Goal: Task Accomplishment & Management: Use online tool/utility

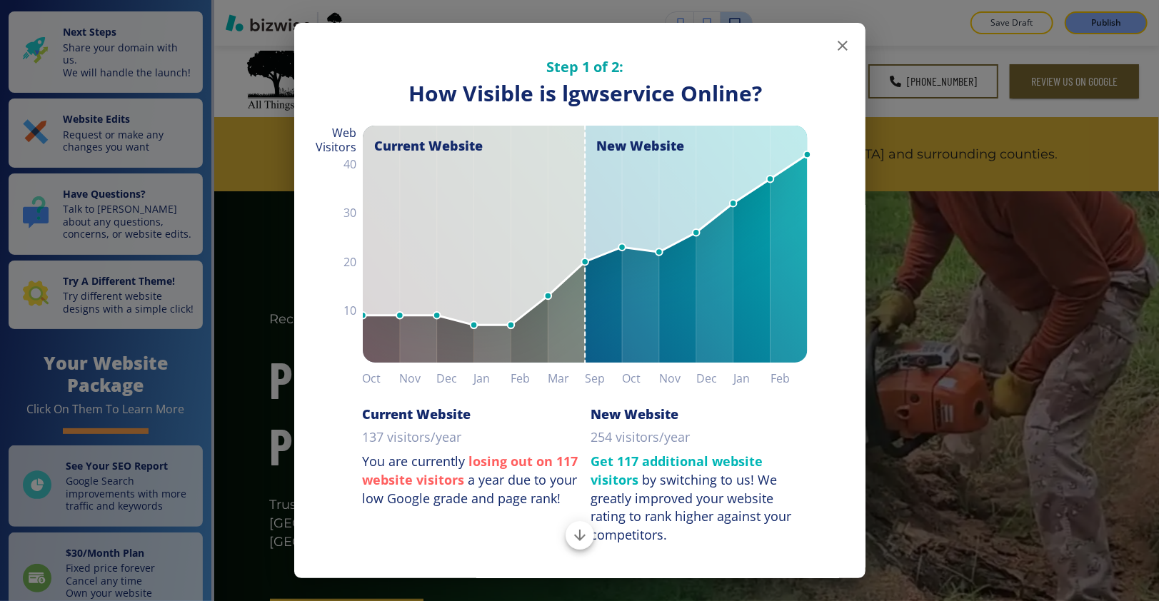
click at [836, 42] on icon "button" at bounding box center [842, 45] width 17 height 17
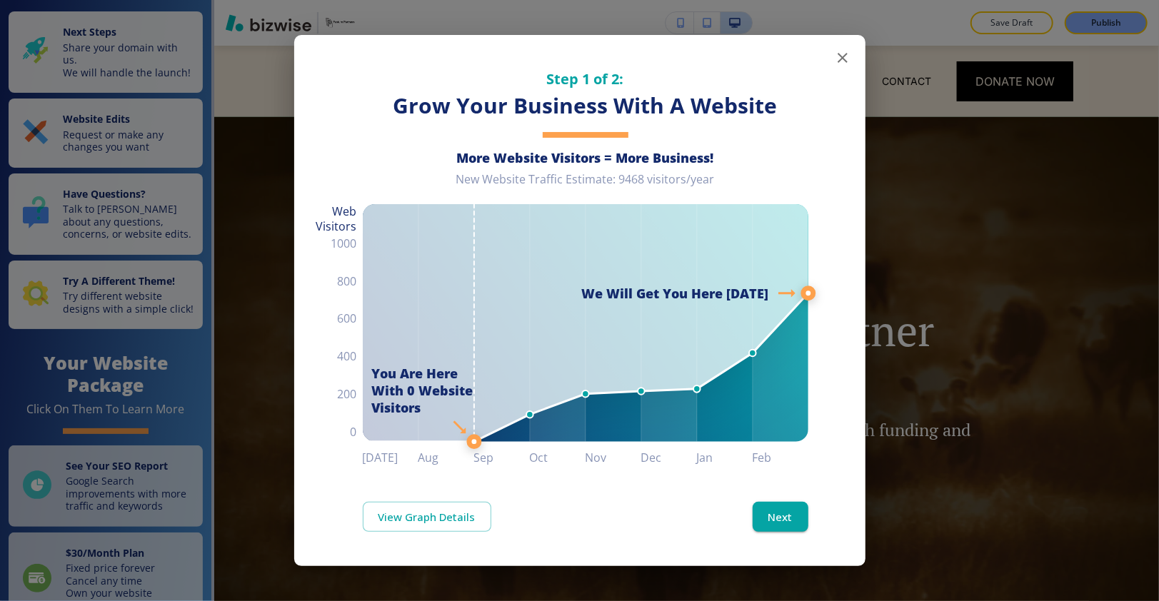
click at [849, 52] on icon "button" at bounding box center [842, 57] width 17 height 17
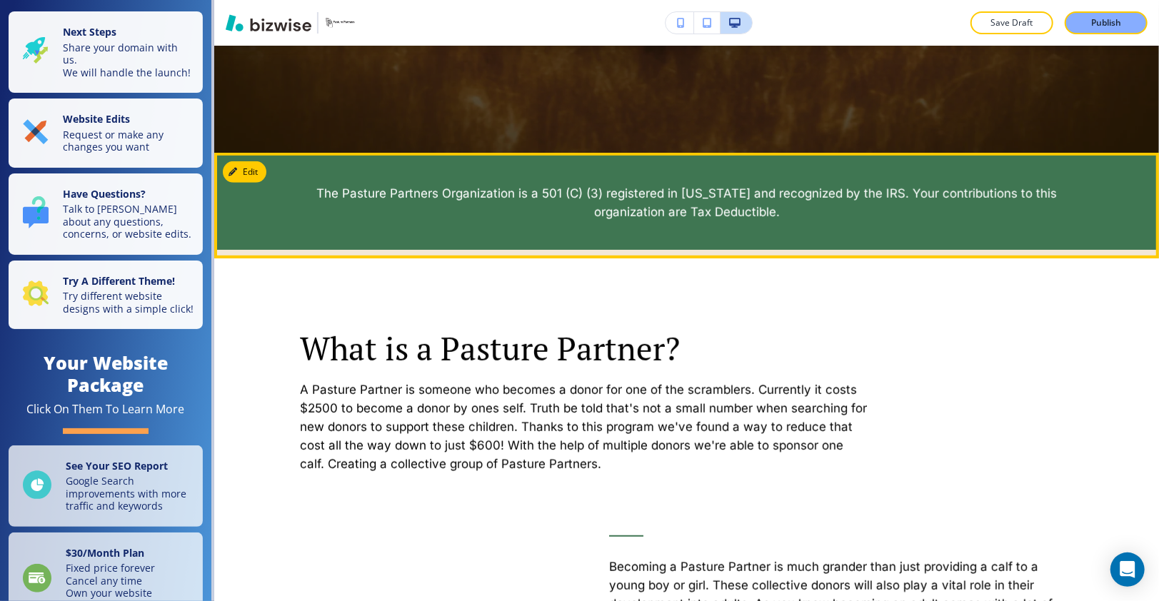
scroll to position [629, 0]
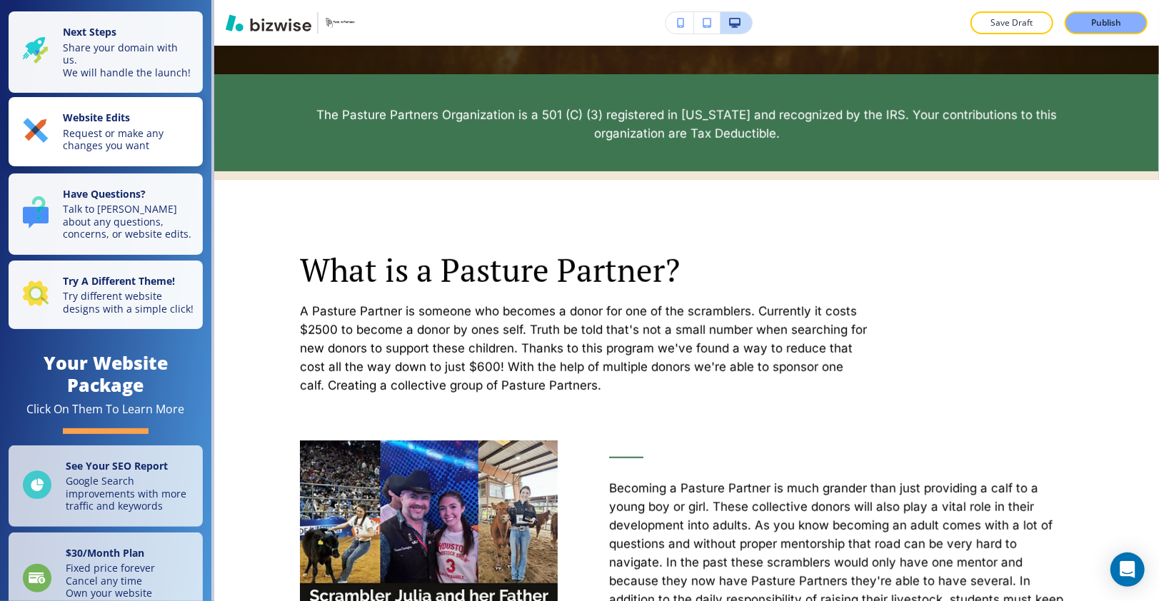
click at [139, 149] on p "Request or make any changes you want" at bounding box center [128, 139] width 131 height 25
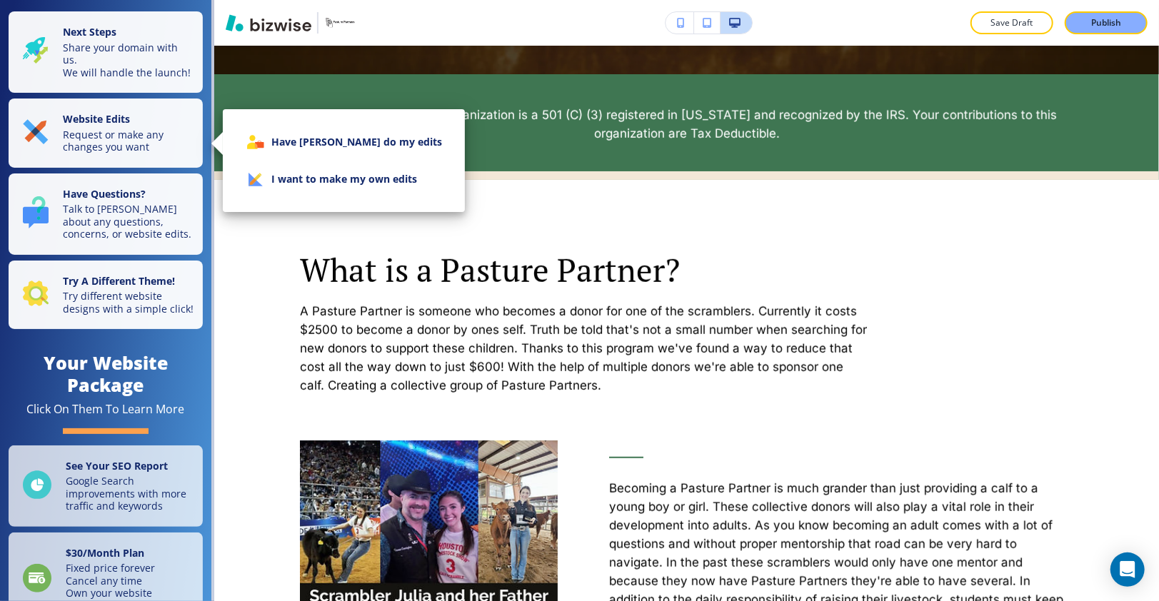
click at [331, 174] on li "I want to make my own edits" at bounding box center [343, 179] width 219 height 37
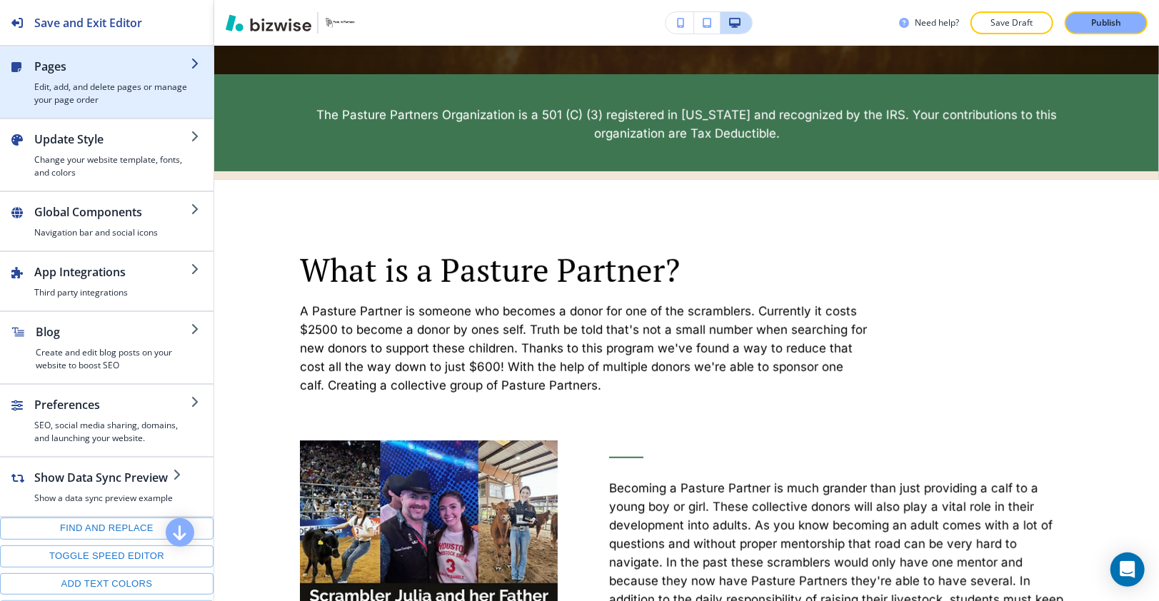
click at [121, 81] on h4 "Edit, add, and delete pages or manage your page order" at bounding box center [112, 94] width 156 height 26
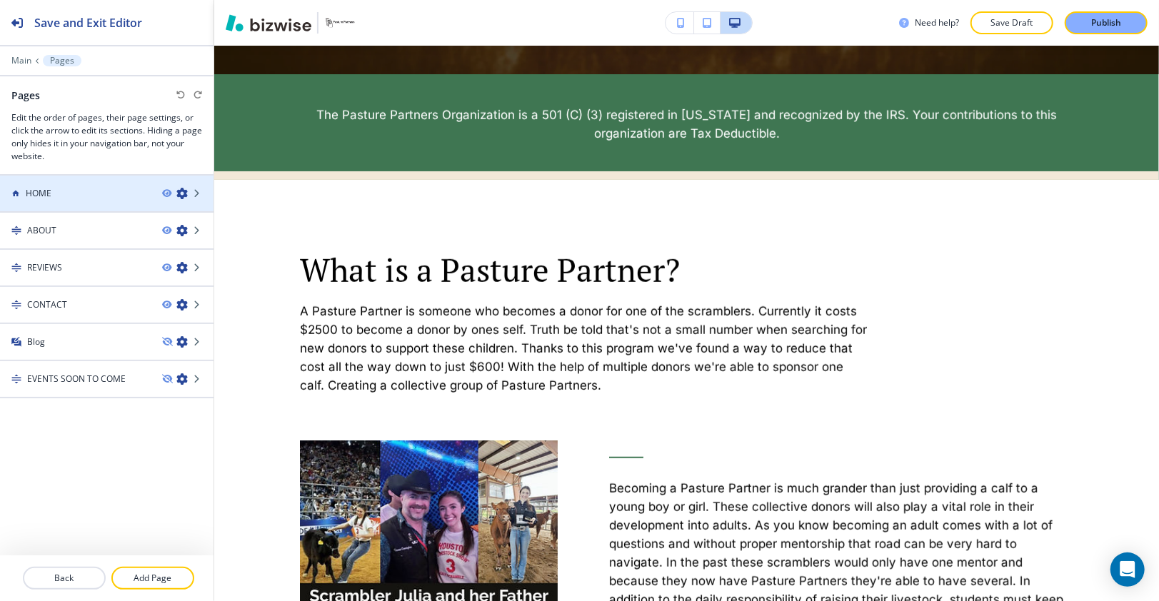
click at [96, 192] on div "HOME" at bounding box center [75, 193] width 151 height 13
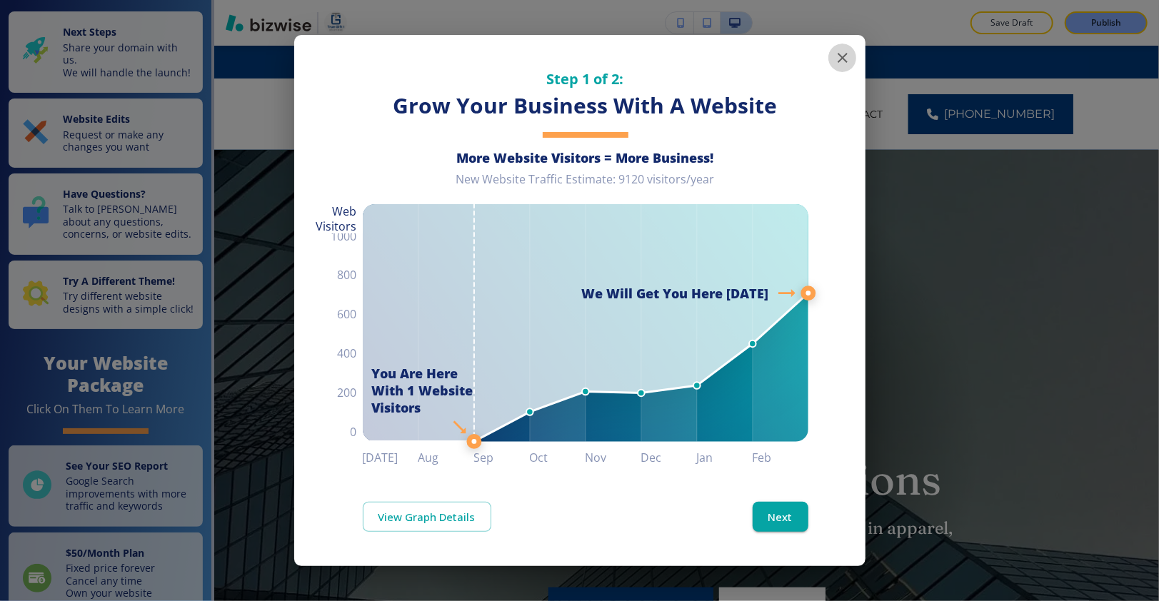
click at [846, 52] on icon "button" at bounding box center [842, 57] width 17 height 17
